Goal: Task Accomplishment & Management: Manage account settings

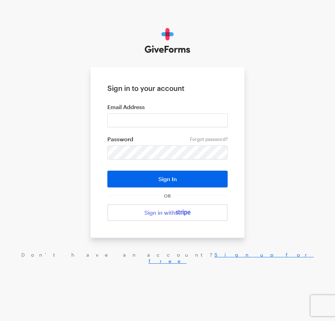
type input "haltura@brightfocus.org"
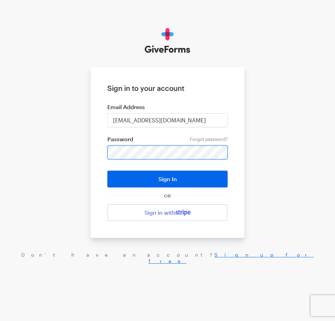
click at [107, 171] on button "Sign In" at bounding box center [167, 179] width 120 height 17
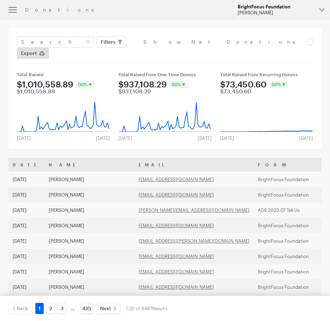
click at [275, 9] on div "BrightFocus Foundation" at bounding box center [276, 7] width 76 height 6
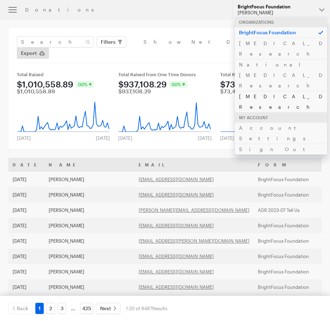
click at [268, 91] on link "[MEDICAL_DATA] Research" at bounding box center [281, 101] width 92 height 21
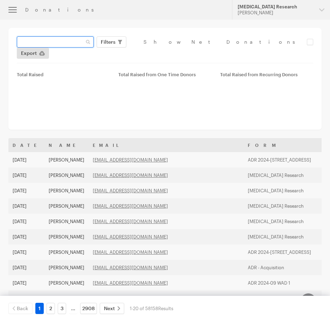
click at [55, 43] on input "text" at bounding box center [55, 41] width 77 height 11
paste input "[EMAIL_ADDRESS][DOMAIN_NAME]"
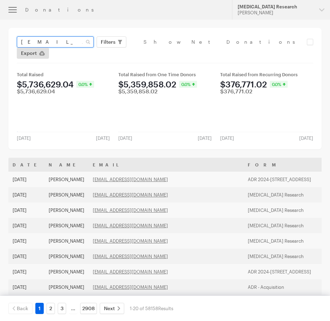
type input "[EMAIL_ADDRESS][DOMAIN_NAME]"
click at [161, 51] on button "Apply" at bounding box center [172, 56] width 22 height 11
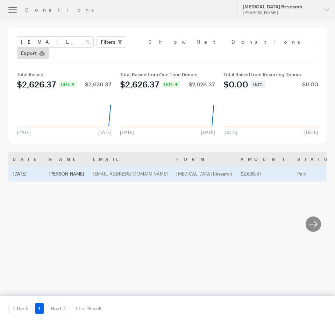
click at [47, 166] on td "[PERSON_NAME]" at bounding box center [66, 173] width 44 height 15
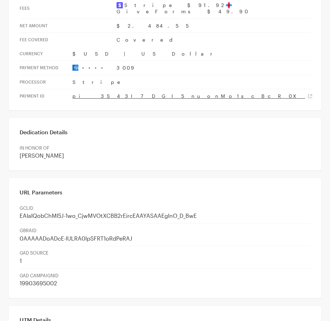
scroll to position [406, 0]
